Goal: Transaction & Acquisition: Book appointment/travel/reservation

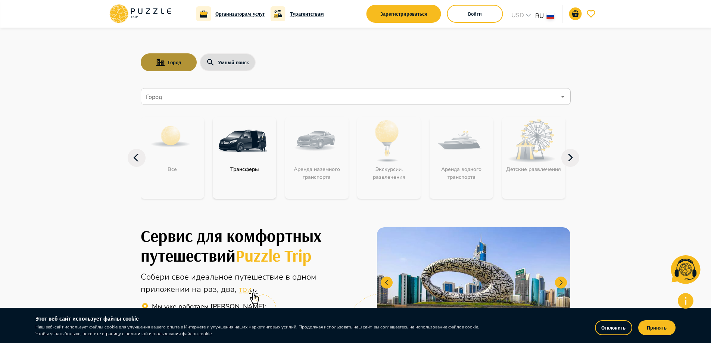
click at [169, 62] on button "Город" at bounding box center [169, 62] width 56 height 18
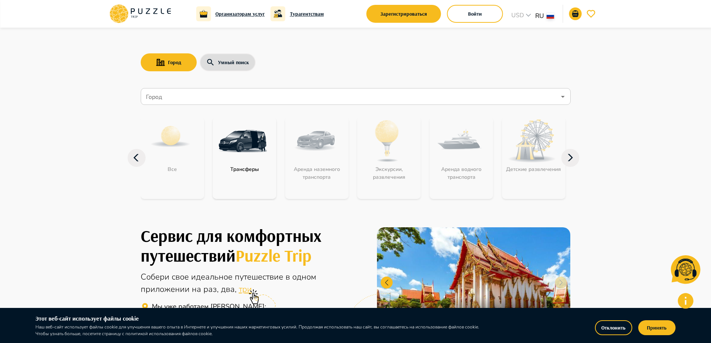
click at [172, 94] on input "Город" at bounding box center [349, 97] width 411 height 14
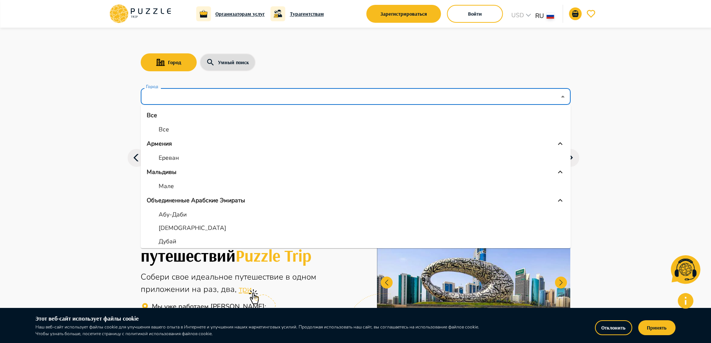
click at [168, 159] on p "Ереван" at bounding box center [169, 157] width 20 height 9
type input "******"
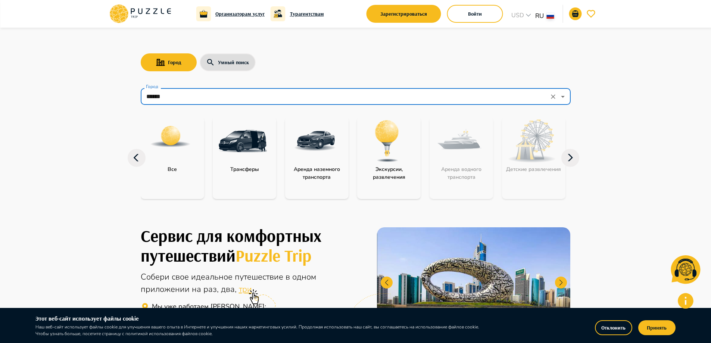
click at [482, 94] on input "******" at bounding box center [345, 97] width 402 height 14
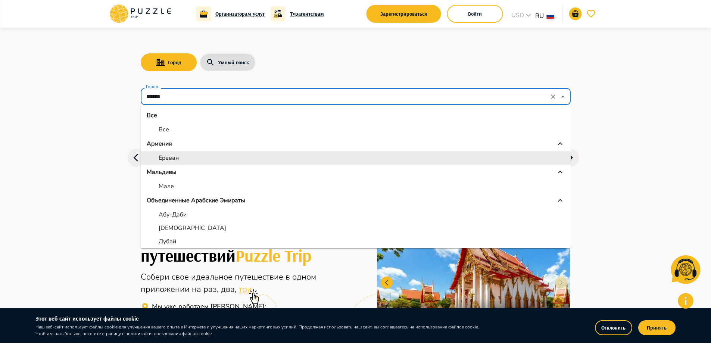
click at [217, 156] on li "Ереван" at bounding box center [356, 157] width 430 height 13
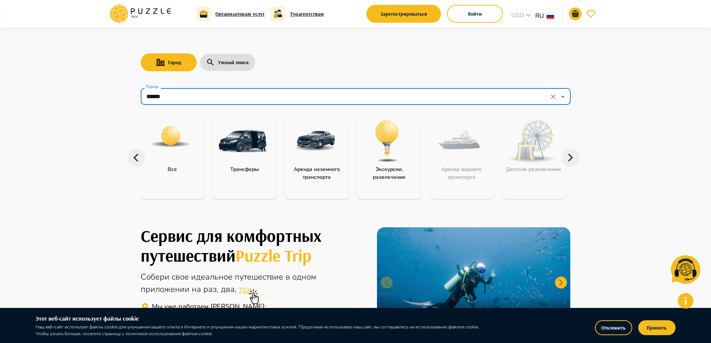
click at [174, 139] on img "category-all" at bounding box center [171, 137] width 42 height 42
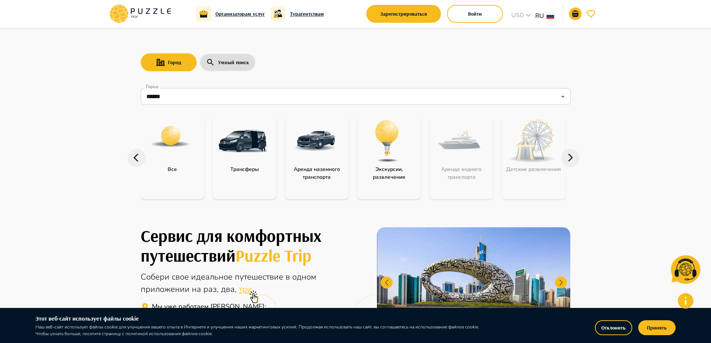
click at [172, 178] on div "Все" at bounding box center [172, 158] width 63 height 82
click at [173, 174] on div "Все" at bounding box center [172, 158] width 63 height 82
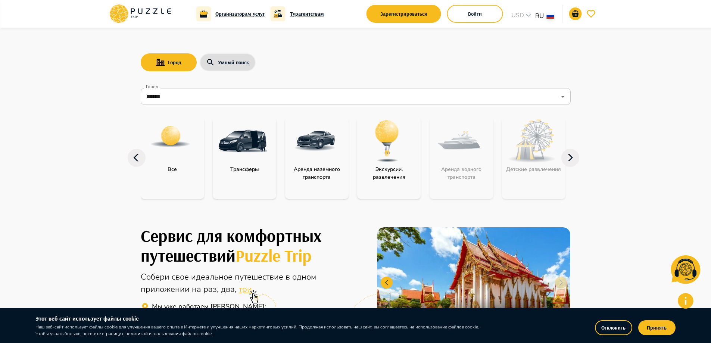
click at [173, 174] on div "Все" at bounding box center [172, 158] width 63 height 82
click at [174, 172] on p "Все" at bounding box center [172, 169] width 17 height 8
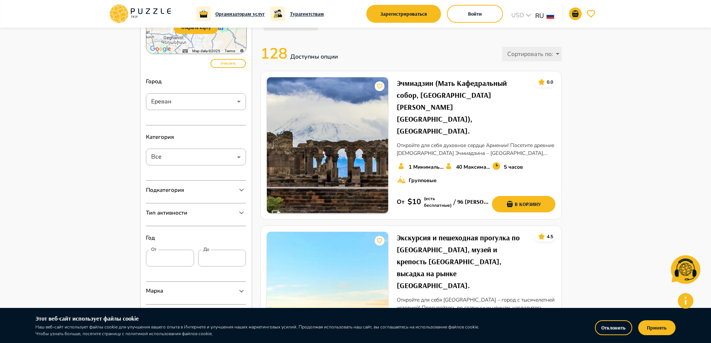
scroll to position [51, 0]
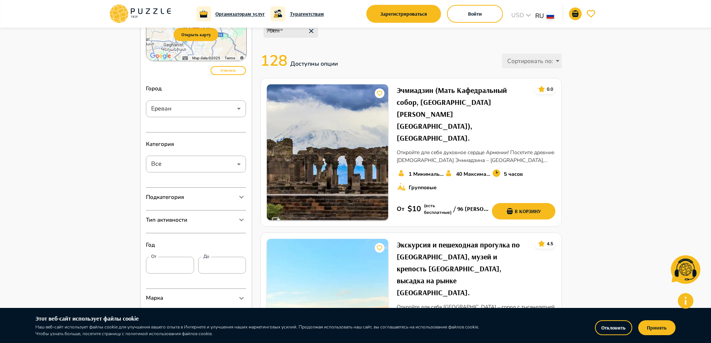
click at [294, 15] on h6 "Турагентствам" at bounding box center [307, 14] width 34 height 8
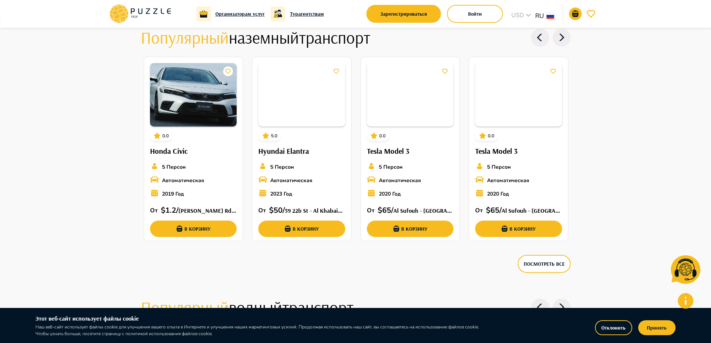
scroll to position [844, 0]
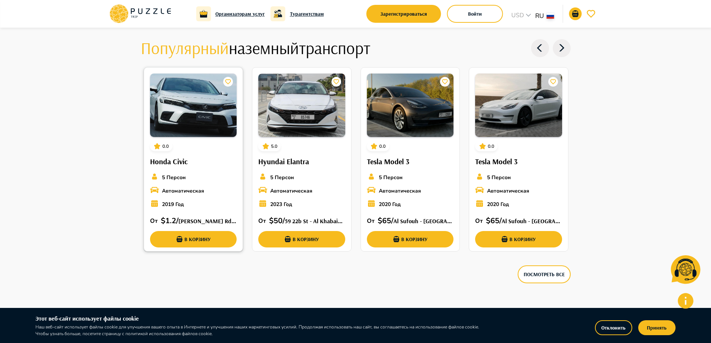
click at [169, 202] on p "2019 Год" at bounding box center [173, 204] width 22 height 8
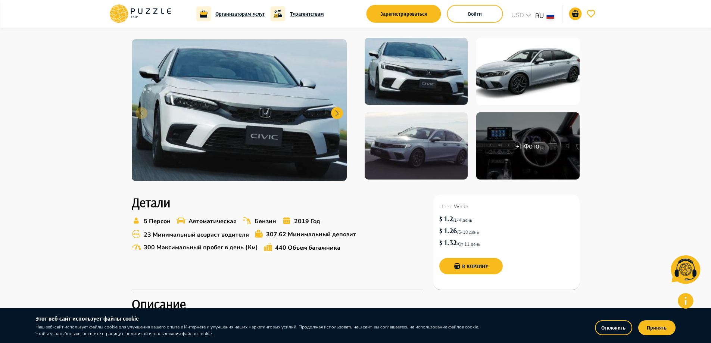
scroll to position [60, 0]
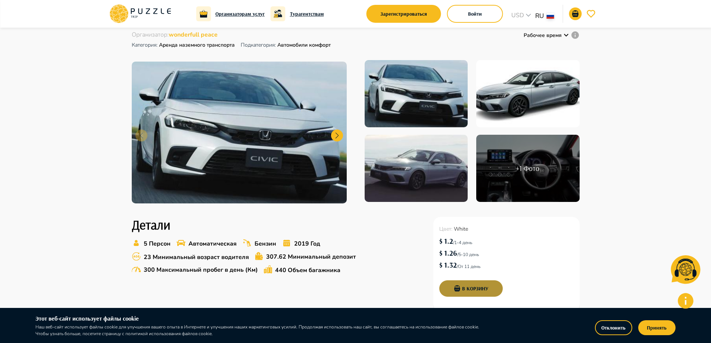
click at [469, 287] on button "В корзину" at bounding box center [470, 288] width 63 height 16
click at [578, 12] on p "1" at bounding box center [580, 10] width 5 height 6
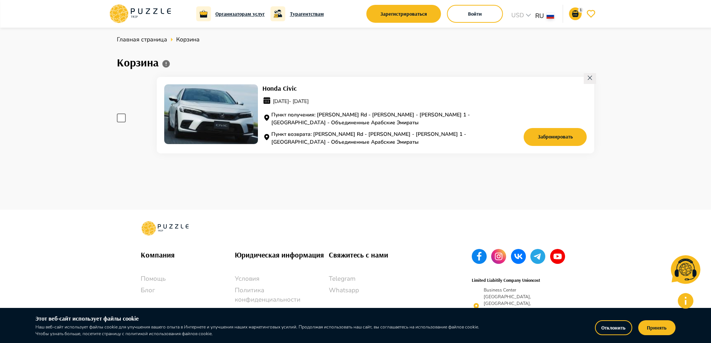
click at [119, 117] on span at bounding box center [121, 117] width 9 height 9
click at [557, 142] on button "Забронировать" at bounding box center [554, 137] width 63 height 18
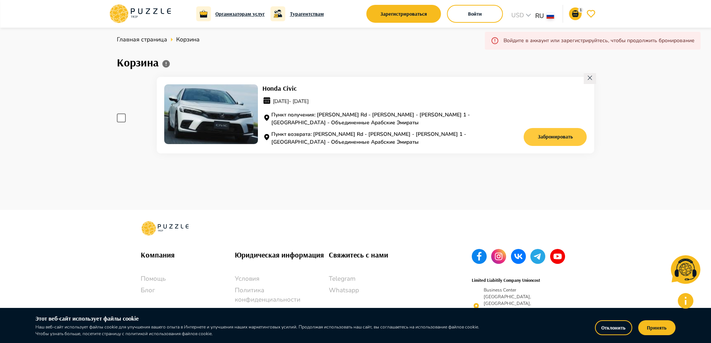
click at [547, 136] on button "Забронировать" at bounding box center [554, 137] width 63 height 18
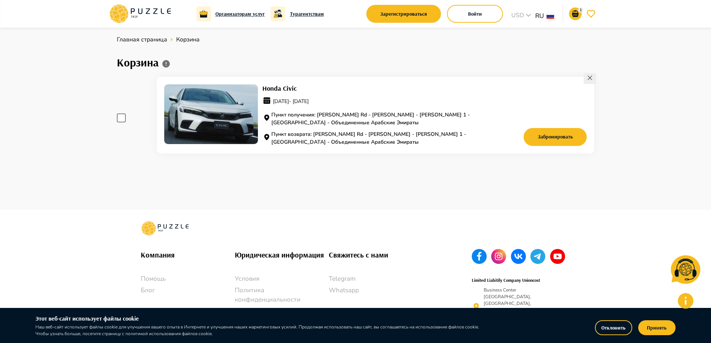
click at [591, 75] on icon at bounding box center [589, 78] width 6 height 6
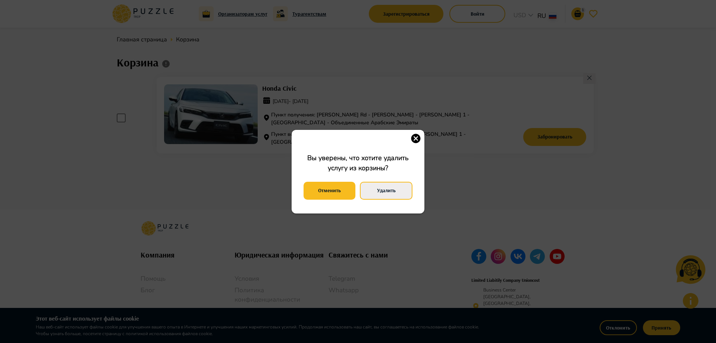
click at [377, 190] on button "Удалить" at bounding box center [386, 191] width 53 height 18
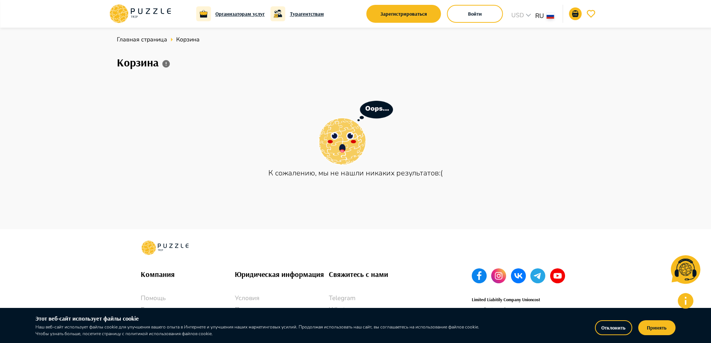
click at [159, 15] on icon at bounding box center [140, 13] width 63 height 19
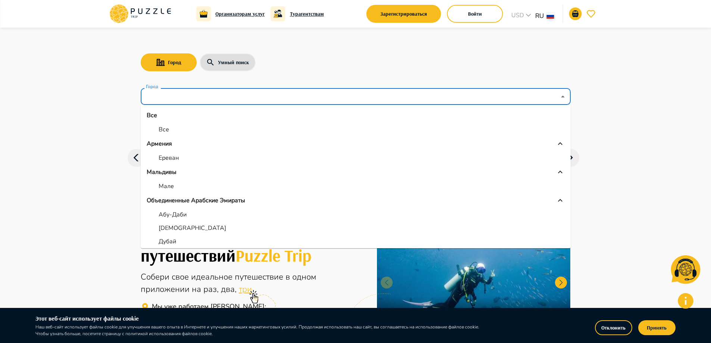
click at [186, 92] on input "Город" at bounding box center [349, 97] width 411 height 14
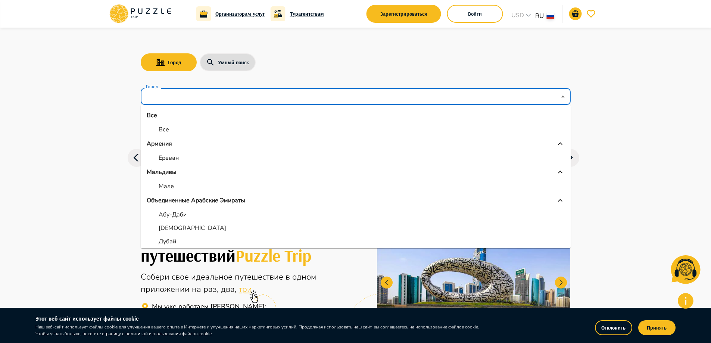
click at [181, 163] on li "Ереван" at bounding box center [356, 157] width 430 height 13
type input "******"
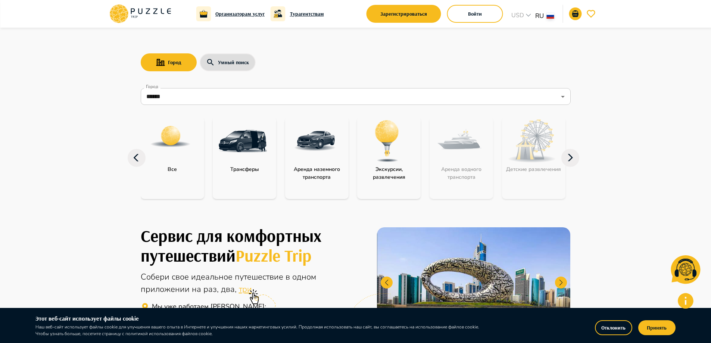
click at [323, 182] on div "Аренда наземного транспорта" at bounding box center [316, 158] width 63 height 82
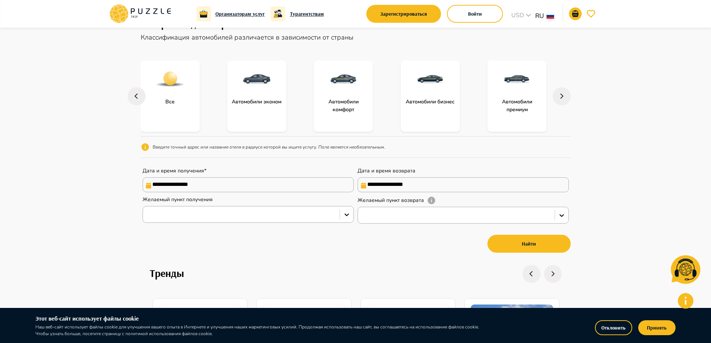
scroll to position [116, 0]
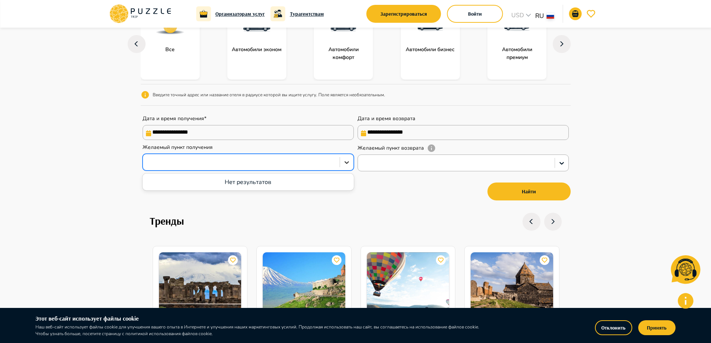
click at [345, 165] on icon at bounding box center [346, 162] width 7 height 7
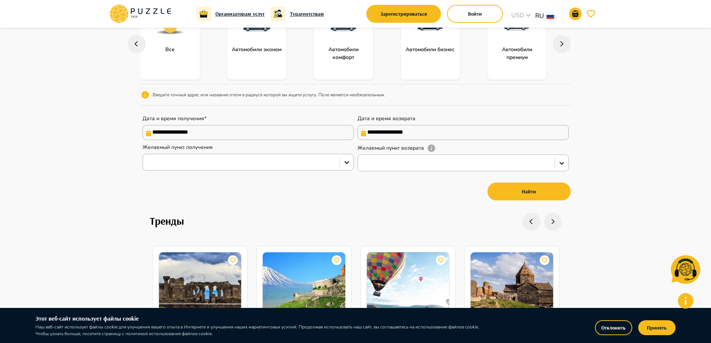
click at [294, 213] on nav "**********" at bounding box center [356, 102] width 430 height 219
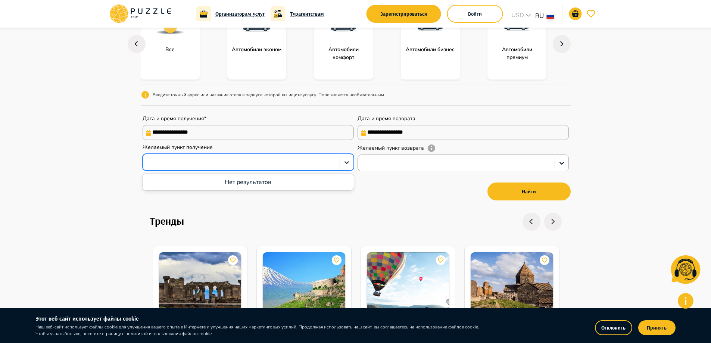
click at [347, 161] on icon at bounding box center [346, 162] width 7 height 7
click at [506, 159] on div at bounding box center [456, 163] width 197 height 13
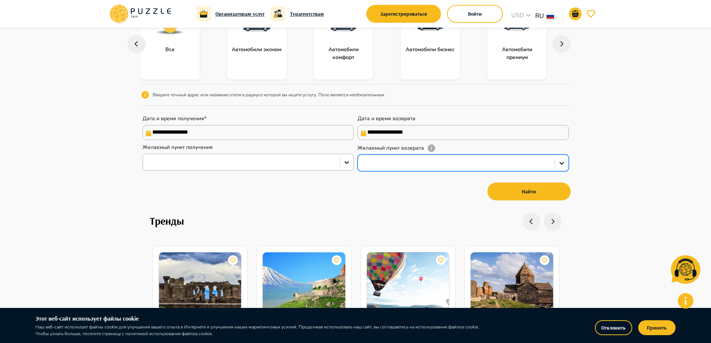
click at [507, 161] on div at bounding box center [455, 163] width 189 height 10
click at [359, 200] on div "Найти" at bounding box center [356, 192] width 430 height 22
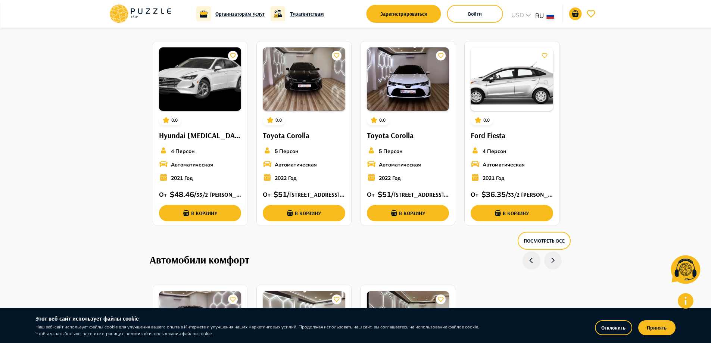
scroll to position [1033, 0]
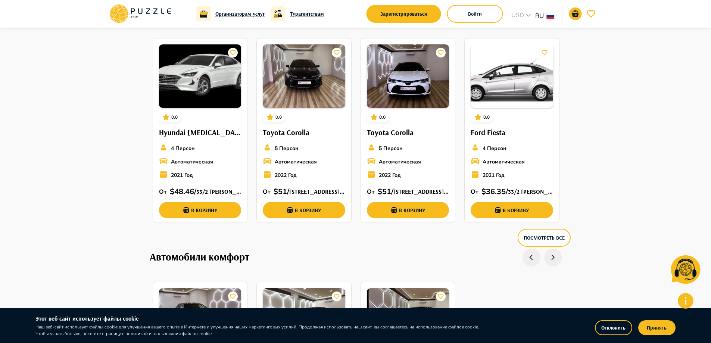
drag, startPoint x: 708, startPoint y: 146, endPoint x: 709, endPoint y: 129, distance: 16.9
click at [709, 129] on main "**********" at bounding box center [355, 187] width 711 height 2384
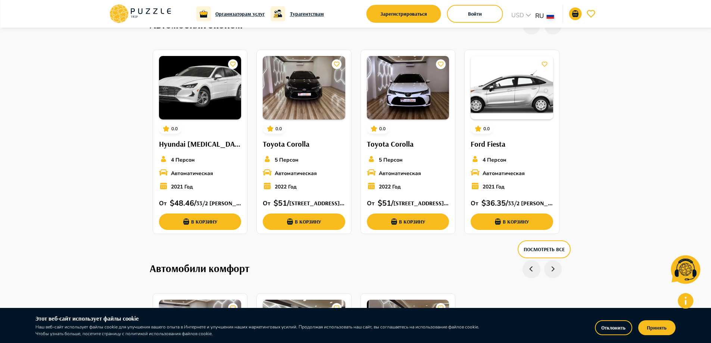
scroll to position [1044, 0]
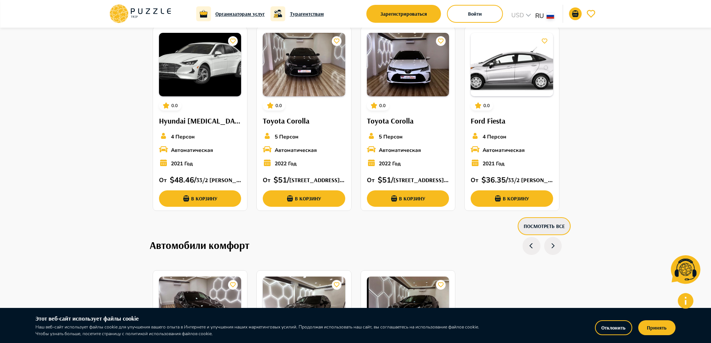
click at [546, 225] on button "Посмотреть все" at bounding box center [543, 226] width 53 height 18
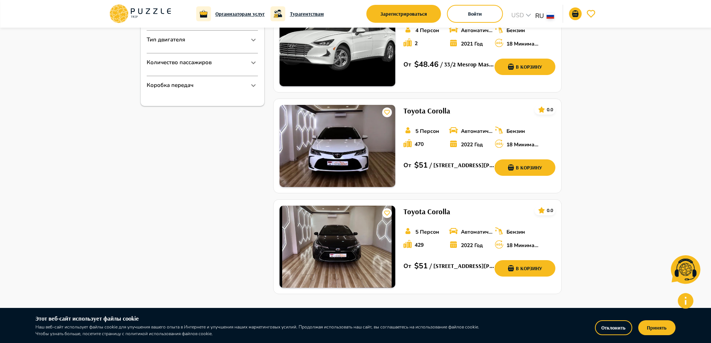
scroll to position [422, 0]
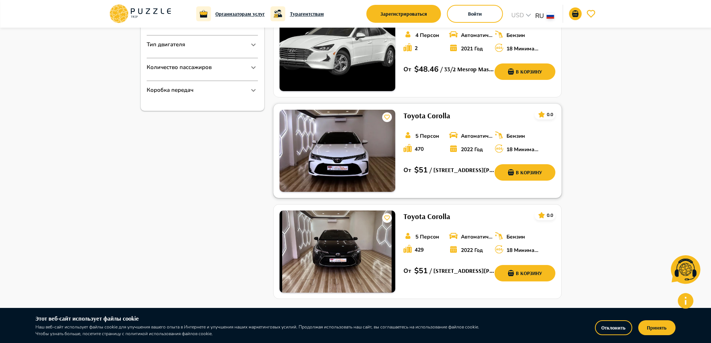
click at [438, 114] on h6 "Toyota Corolla" at bounding box center [426, 116] width 47 height 12
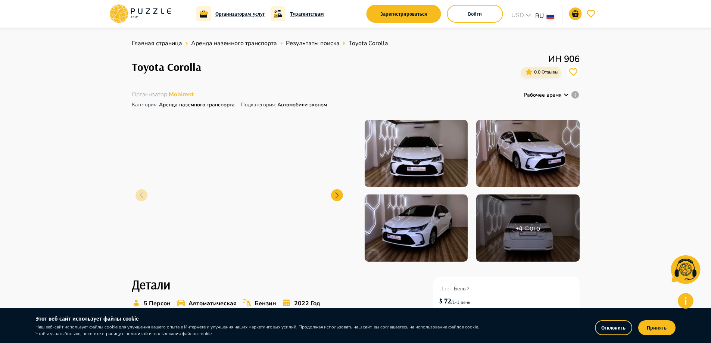
click at [218, 175] on img at bounding box center [239, 192] width 215 height 142
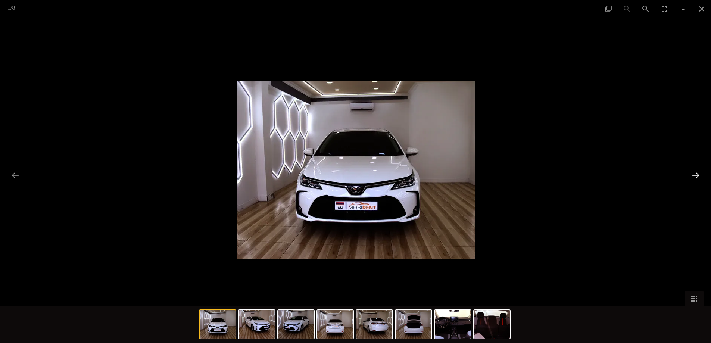
click at [695, 174] on button "Next slide" at bounding box center [696, 175] width 16 height 15
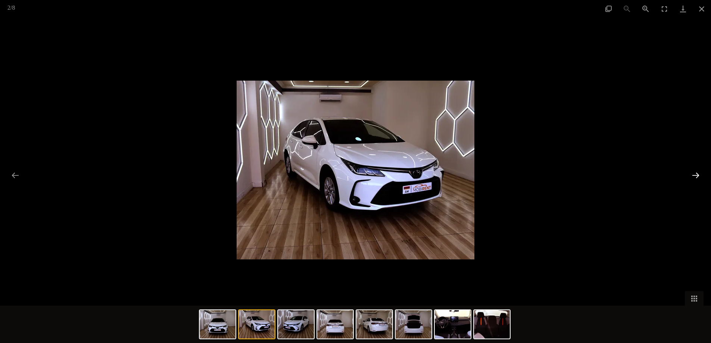
click at [695, 174] on button "Next slide" at bounding box center [696, 175] width 16 height 15
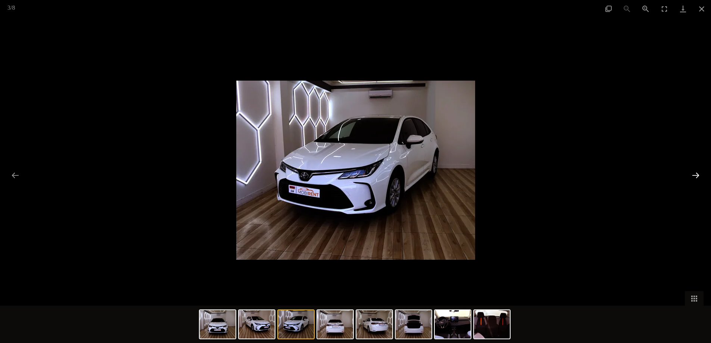
click at [695, 174] on button "Next slide" at bounding box center [696, 175] width 16 height 15
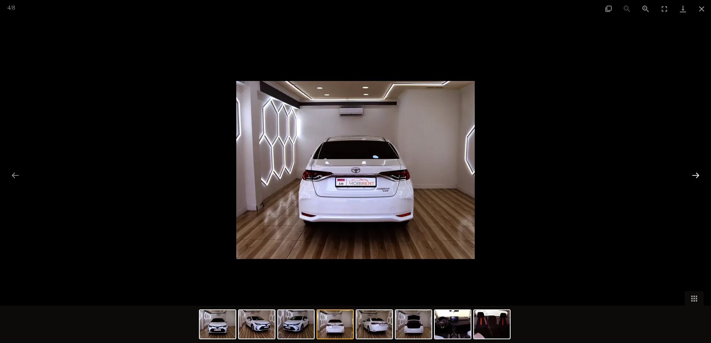
click at [695, 174] on button "Next slide" at bounding box center [696, 175] width 16 height 15
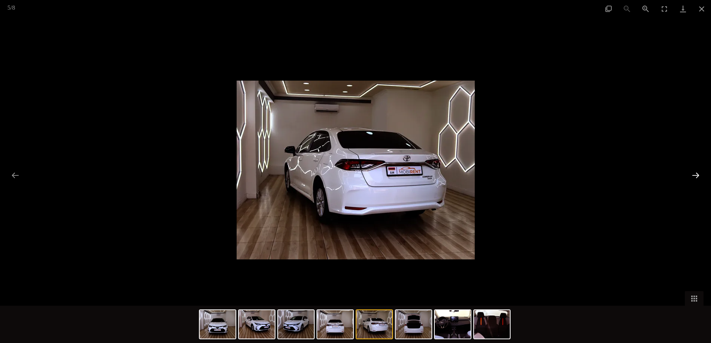
click at [695, 174] on button "Next slide" at bounding box center [696, 175] width 16 height 15
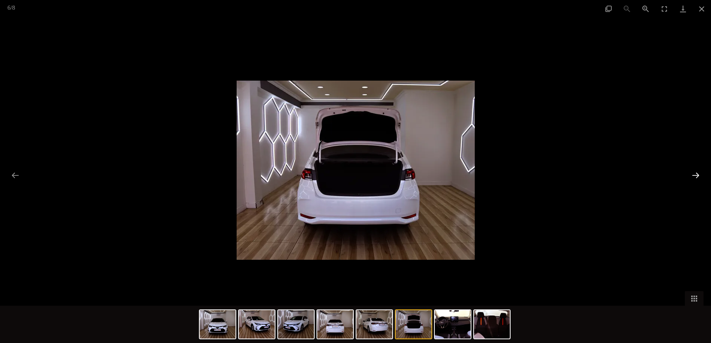
click at [695, 174] on button "Next slide" at bounding box center [696, 175] width 16 height 15
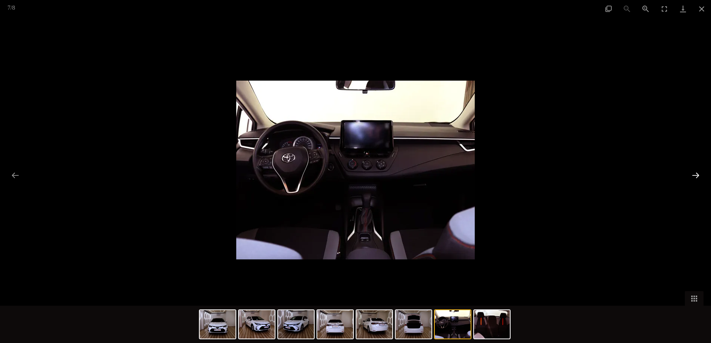
click at [695, 174] on button "Next slide" at bounding box center [696, 175] width 16 height 15
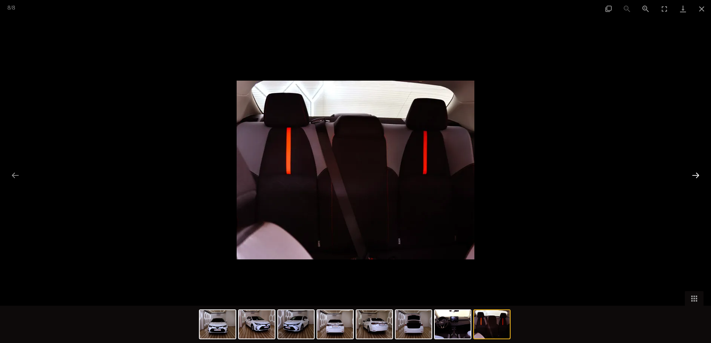
click at [695, 174] on button "Next slide" at bounding box center [696, 175] width 16 height 15
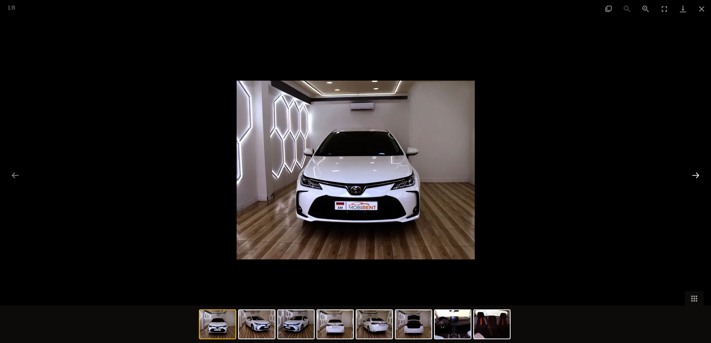
click at [695, 174] on button "Next slide" at bounding box center [696, 175] width 16 height 15
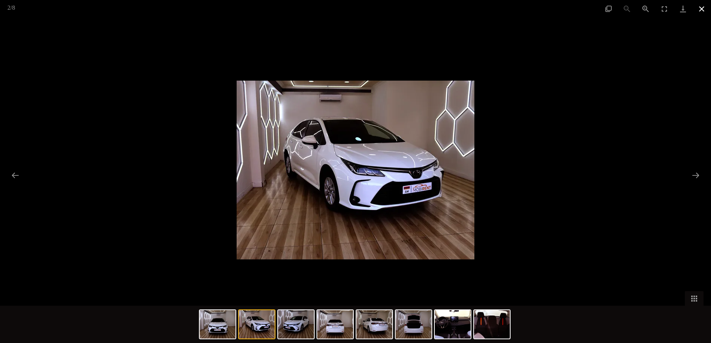
click at [704, 12] on button "Close gallery" at bounding box center [701, 9] width 19 height 18
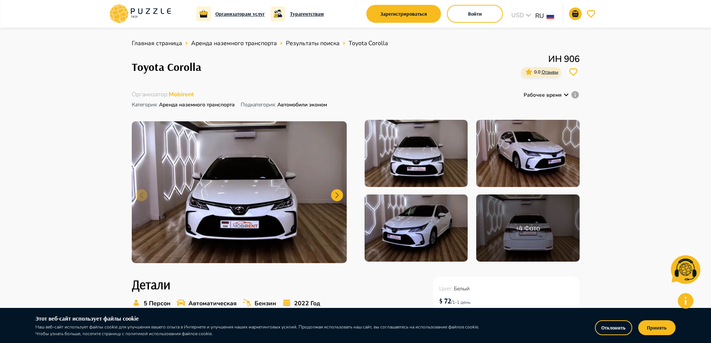
click at [150, 9] on icon at bounding box center [148, 12] width 4 height 6
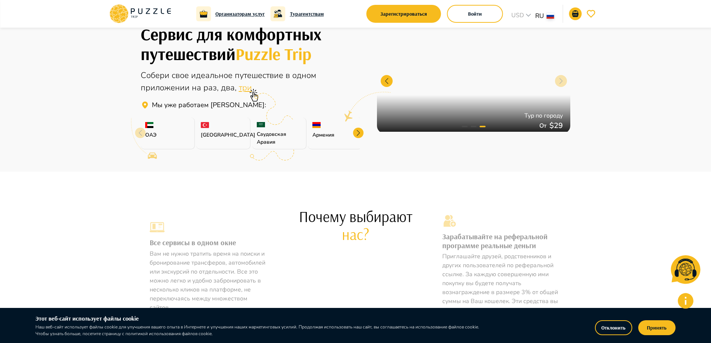
scroll to position [169, 0]
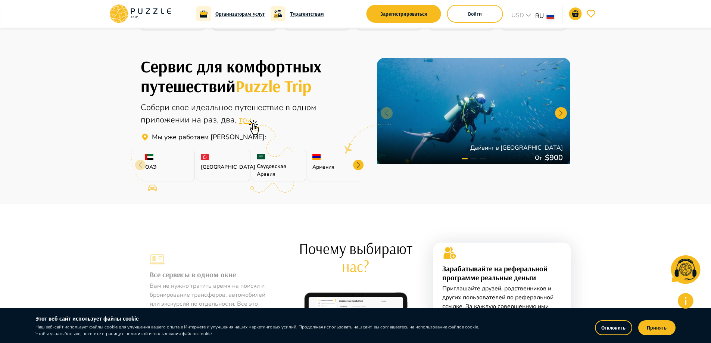
click at [361, 165] on div at bounding box center [358, 165] width 10 height 10
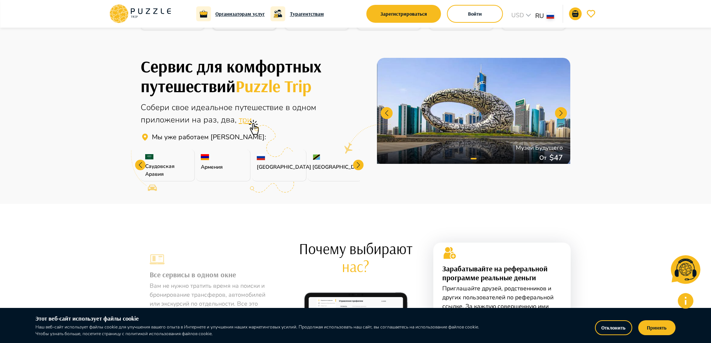
click at [361, 165] on div at bounding box center [358, 165] width 10 height 10
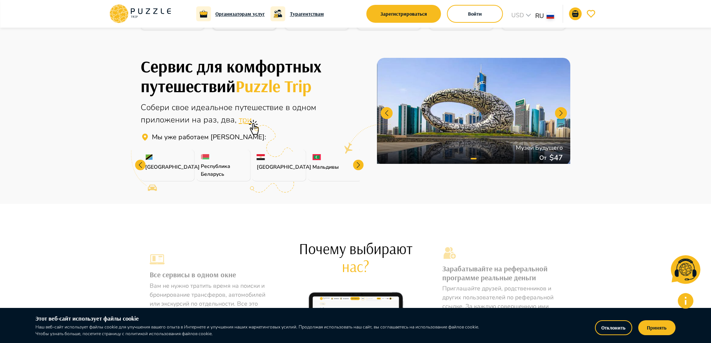
click at [361, 165] on div at bounding box center [358, 165] width 10 height 10
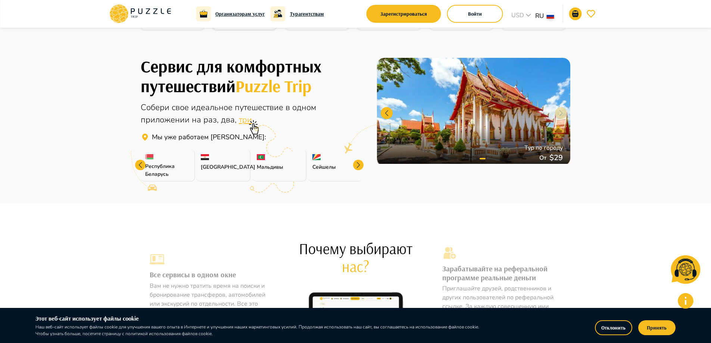
click at [361, 165] on div at bounding box center [358, 165] width 10 height 10
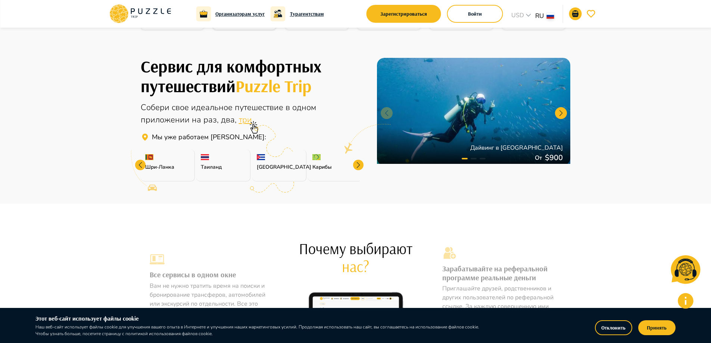
click at [361, 165] on div at bounding box center [358, 165] width 10 height 10
click at [361, 165] on div "Сервис для комфортных путешествий Puzzle Trip Собери свое идеальное путешествие…" at bounding box center [356, 111] width 448 height 141
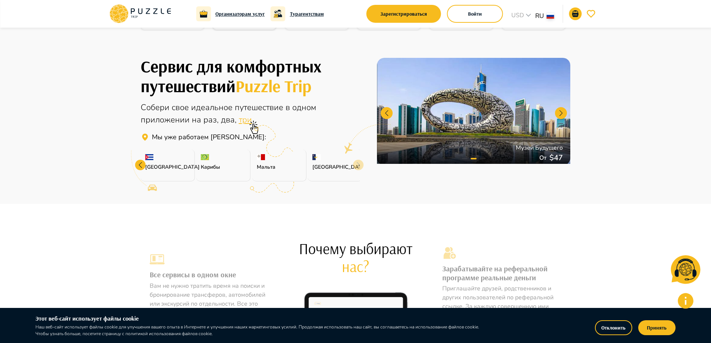
click at [358, 167] on div "[GEOGRAPHIC_DATA]" at bounding box center [335, 166] width 54 height 32
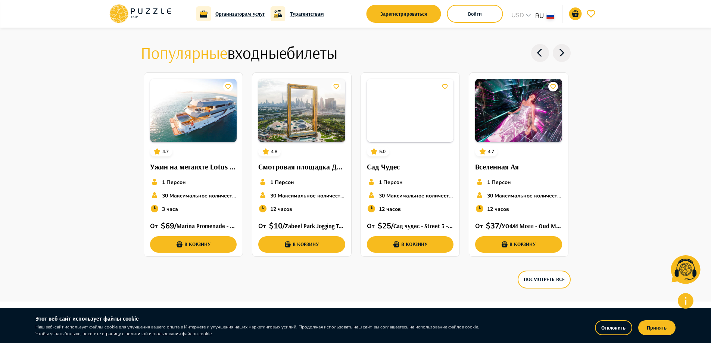
scroll to position [2029, 0]
